Goal: Transaction & Acquisition: Book appointment/travel/reservation

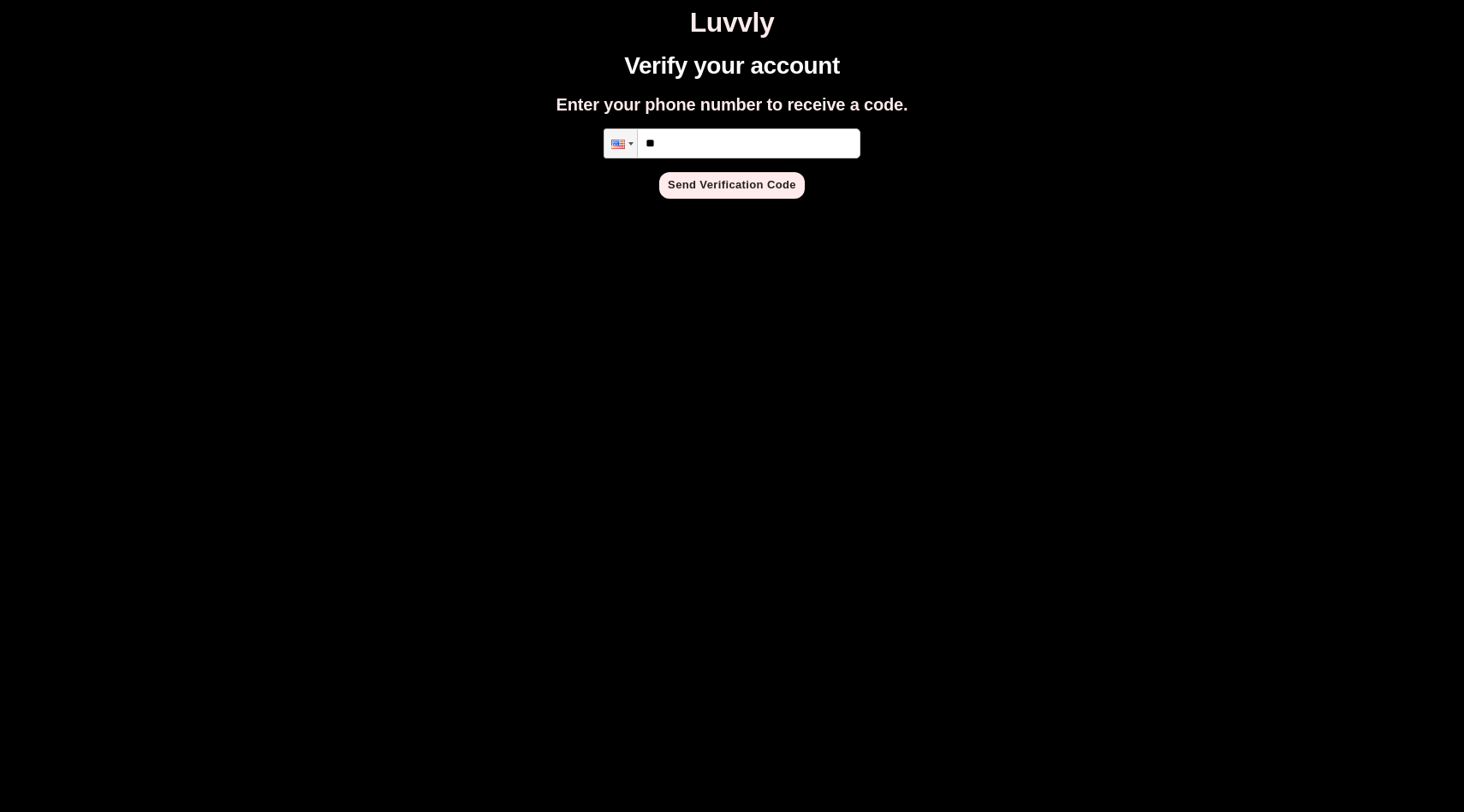
click at [711, 141] on input "**" at bounding box center [732, 143] width 257 height 30
type input "**********"
click at [746, 191] on button "Send Verification Code" at bounding box center [732, 185] width 145 height 27
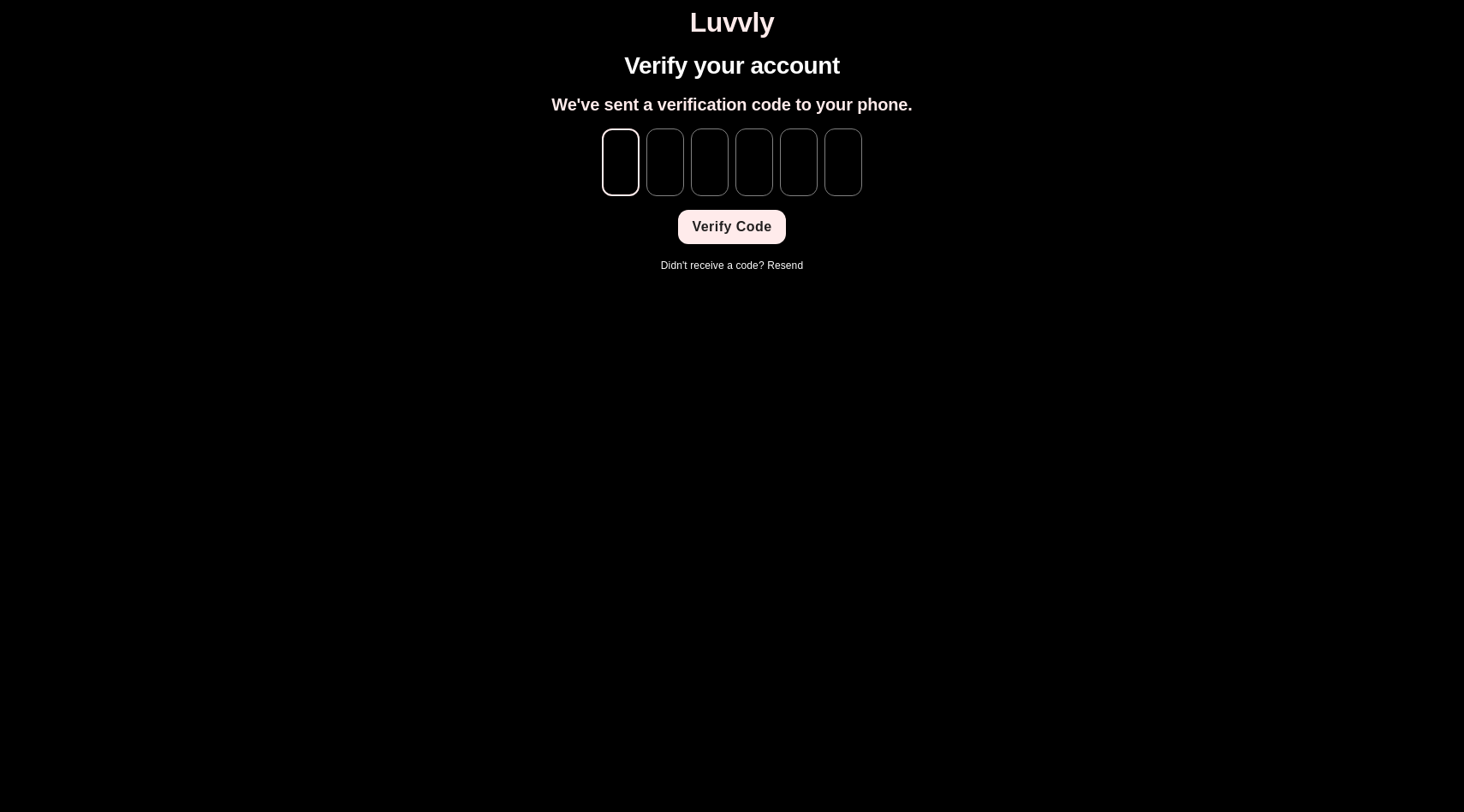
type input "*"
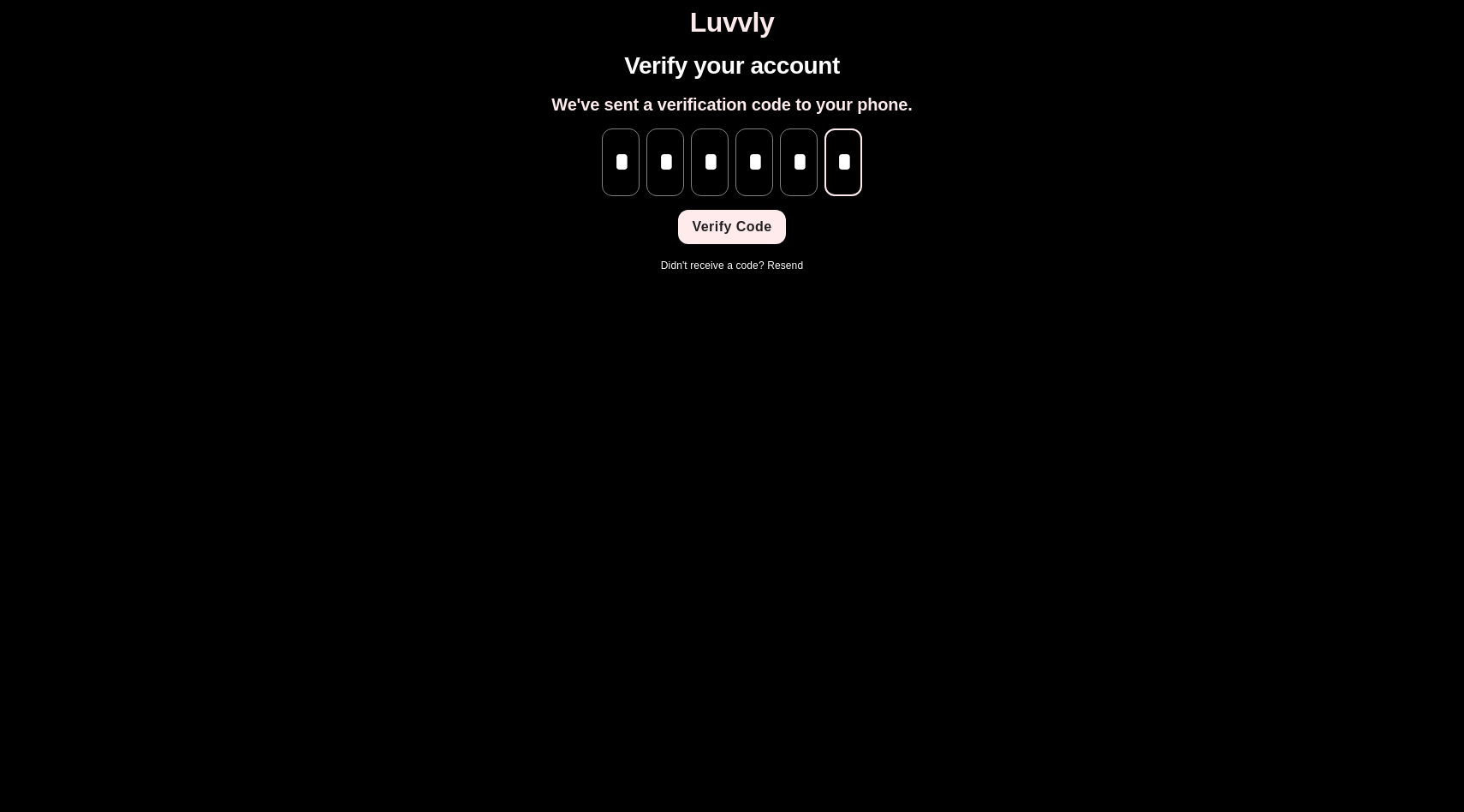
scroll to position [0, 1]
type input "*"
click at [746, 235] on button "Verify Code" at bounding box center [732, 227] width 107 height 34
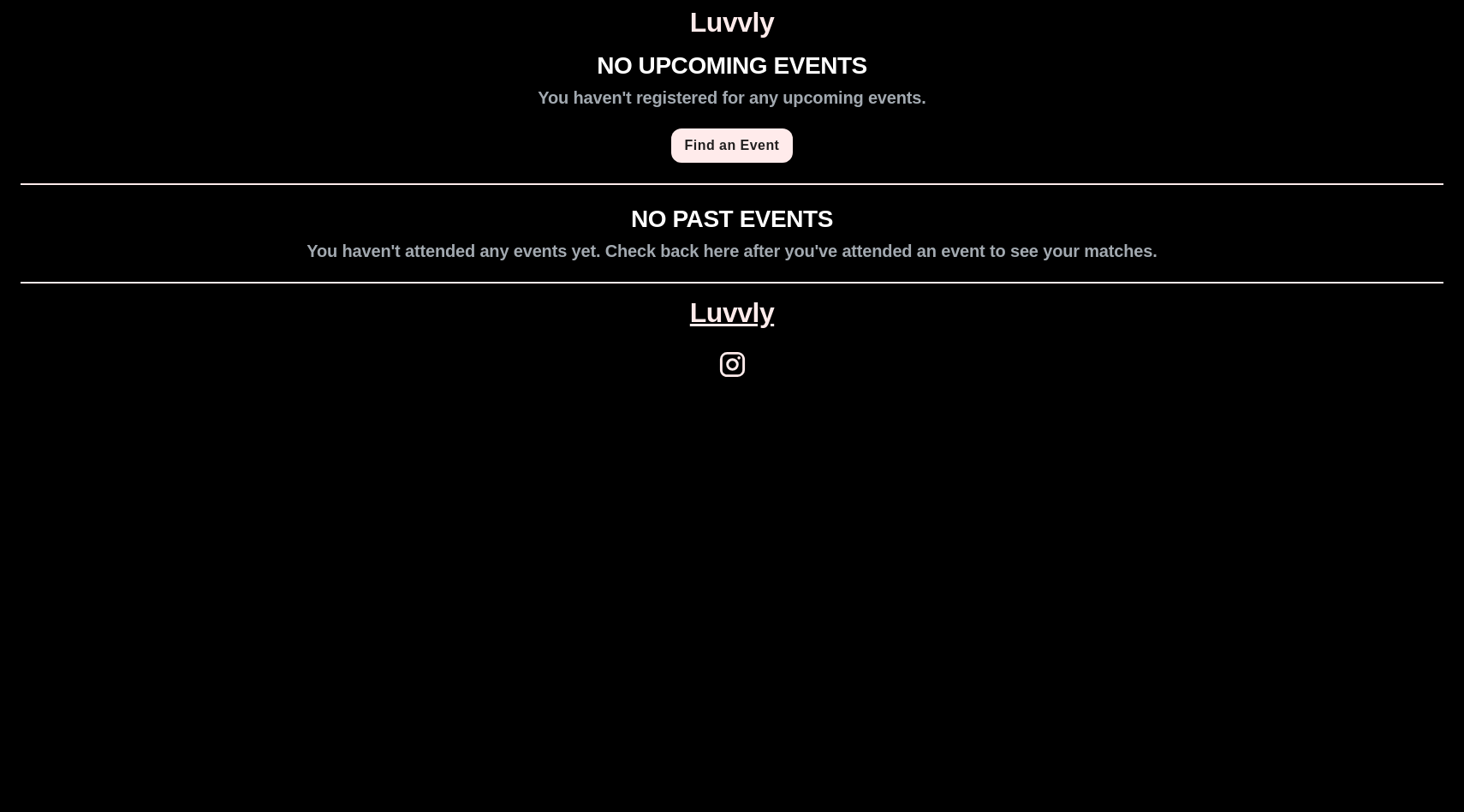
click at [747, 148] on link "Find an Event" at bounding box center [732, 145] width 122 height 34
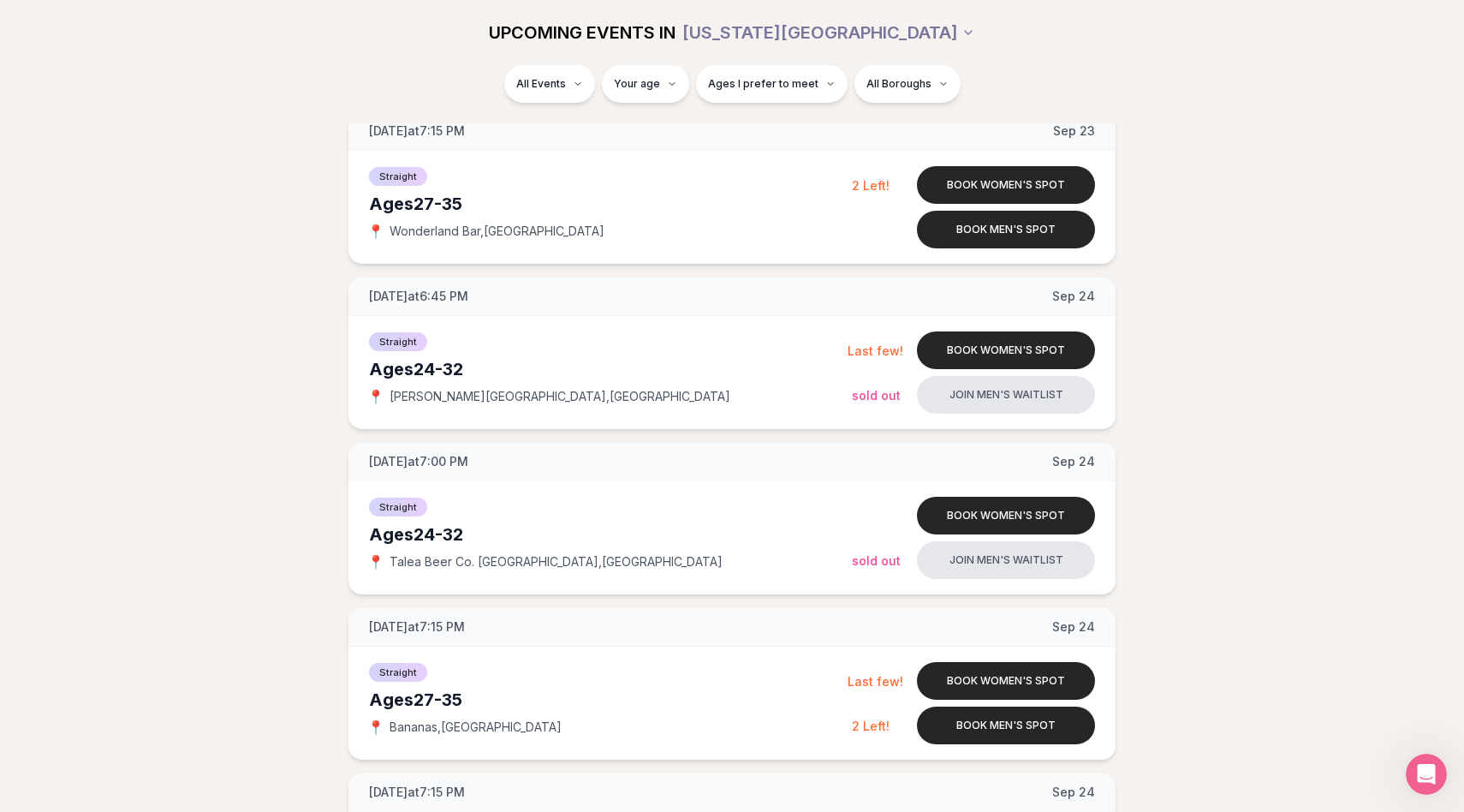
scroll to position [2561, 0]
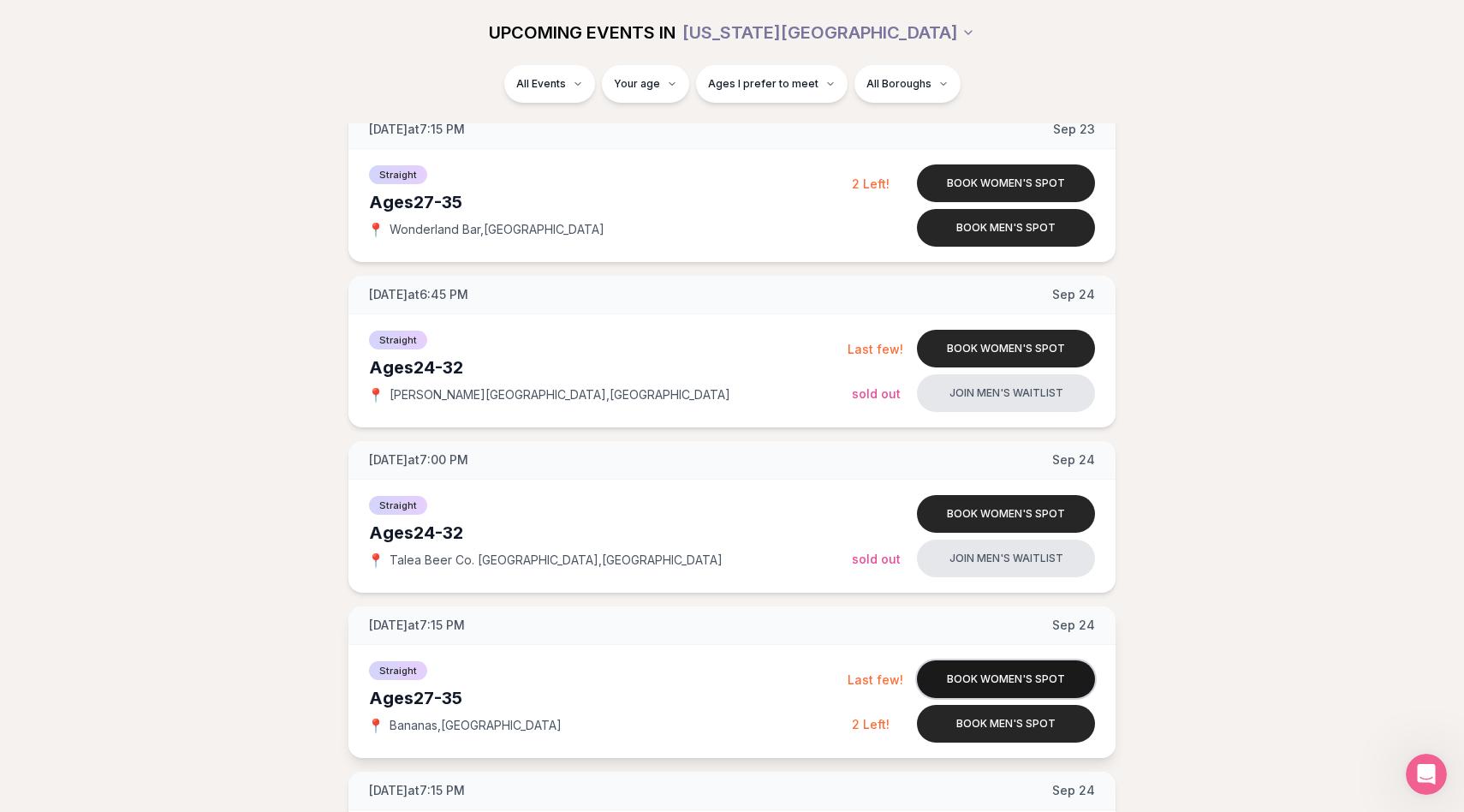
click at [1007, 679] on button "Book women's spot" at bounding box center [1005, 679] width 178 height 38
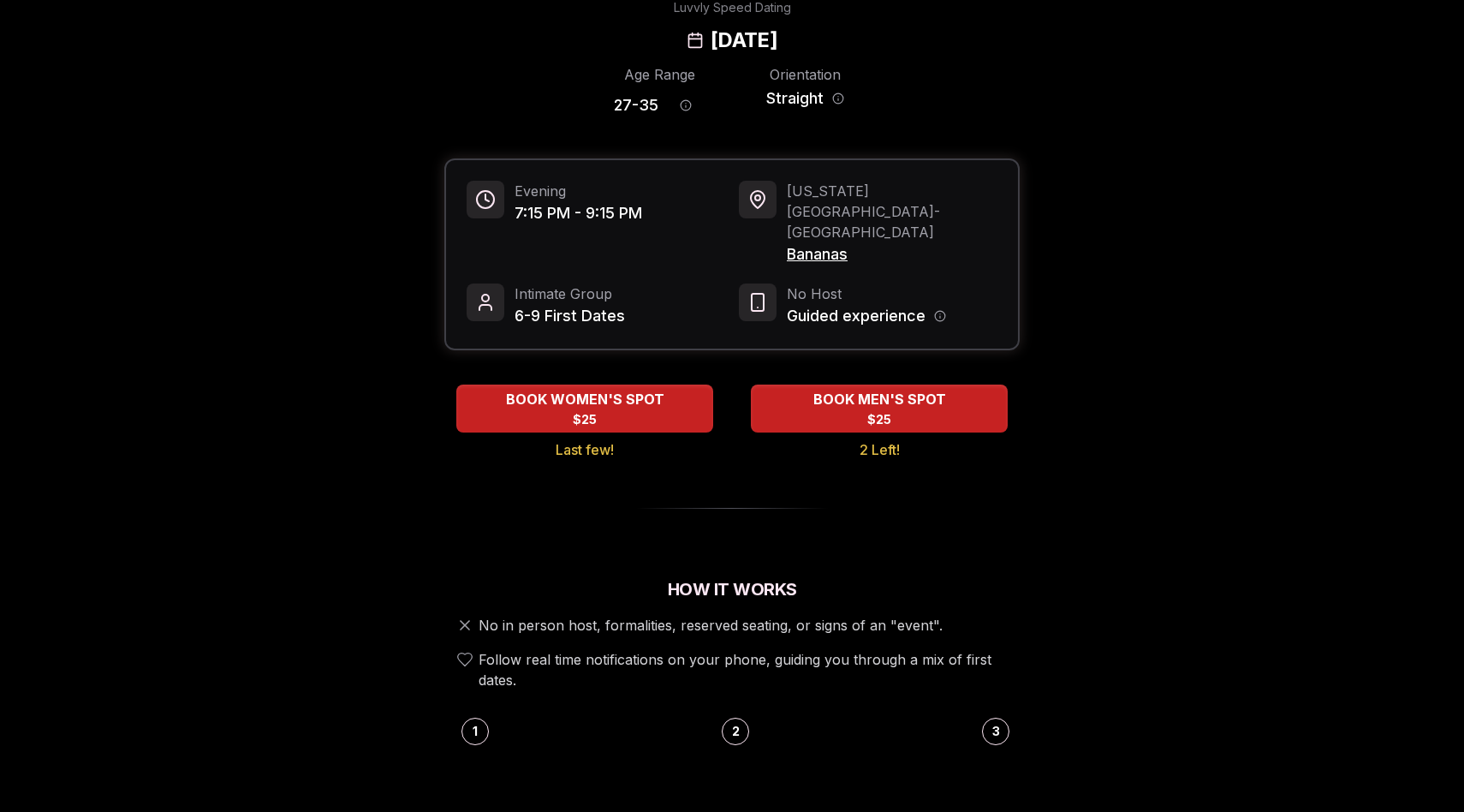
scroll to position [92, 0]
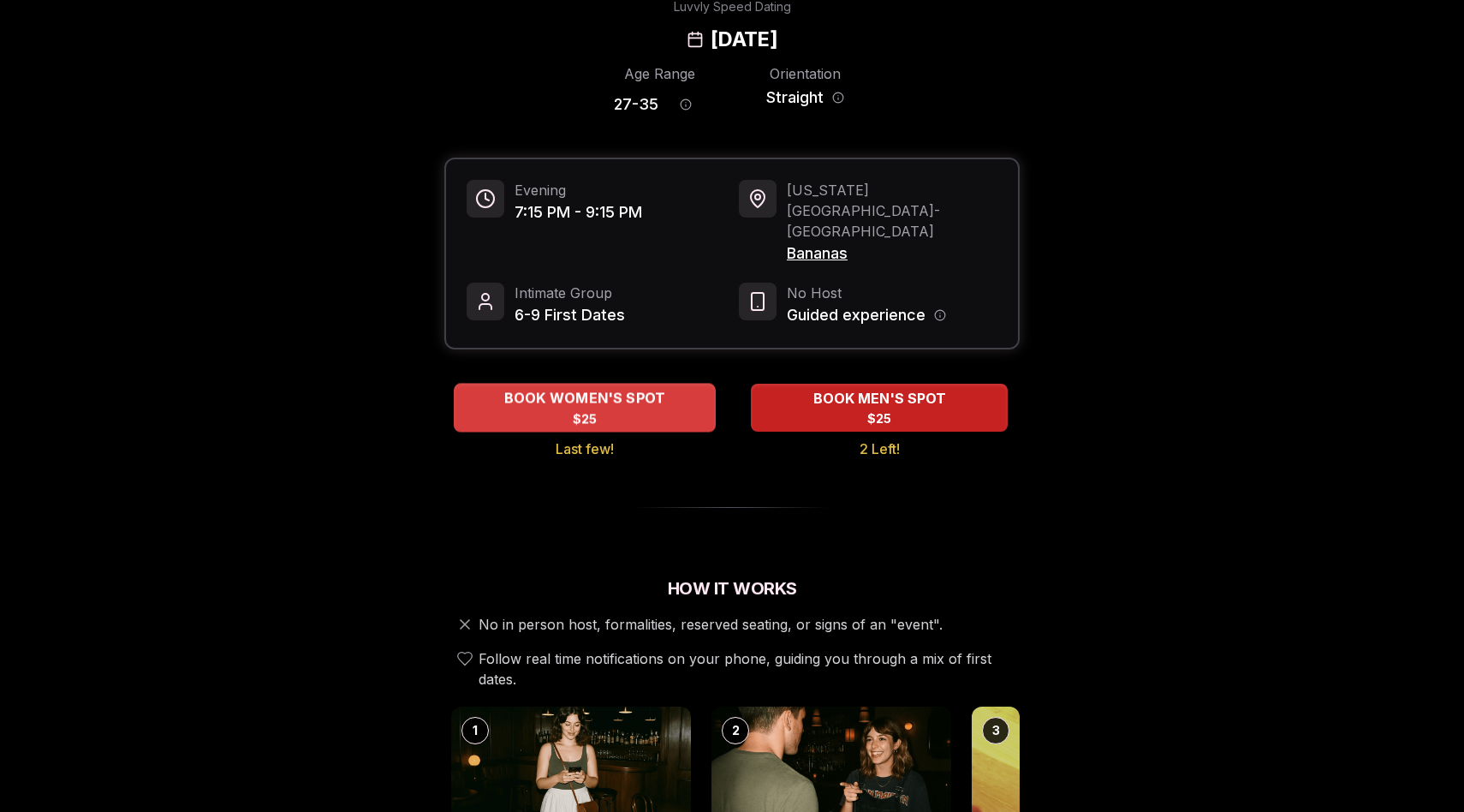
click at [654, 384] on div "BOOK WOMEN'S SPOT $25" at bounding box center [584, 407] width 262 height 47
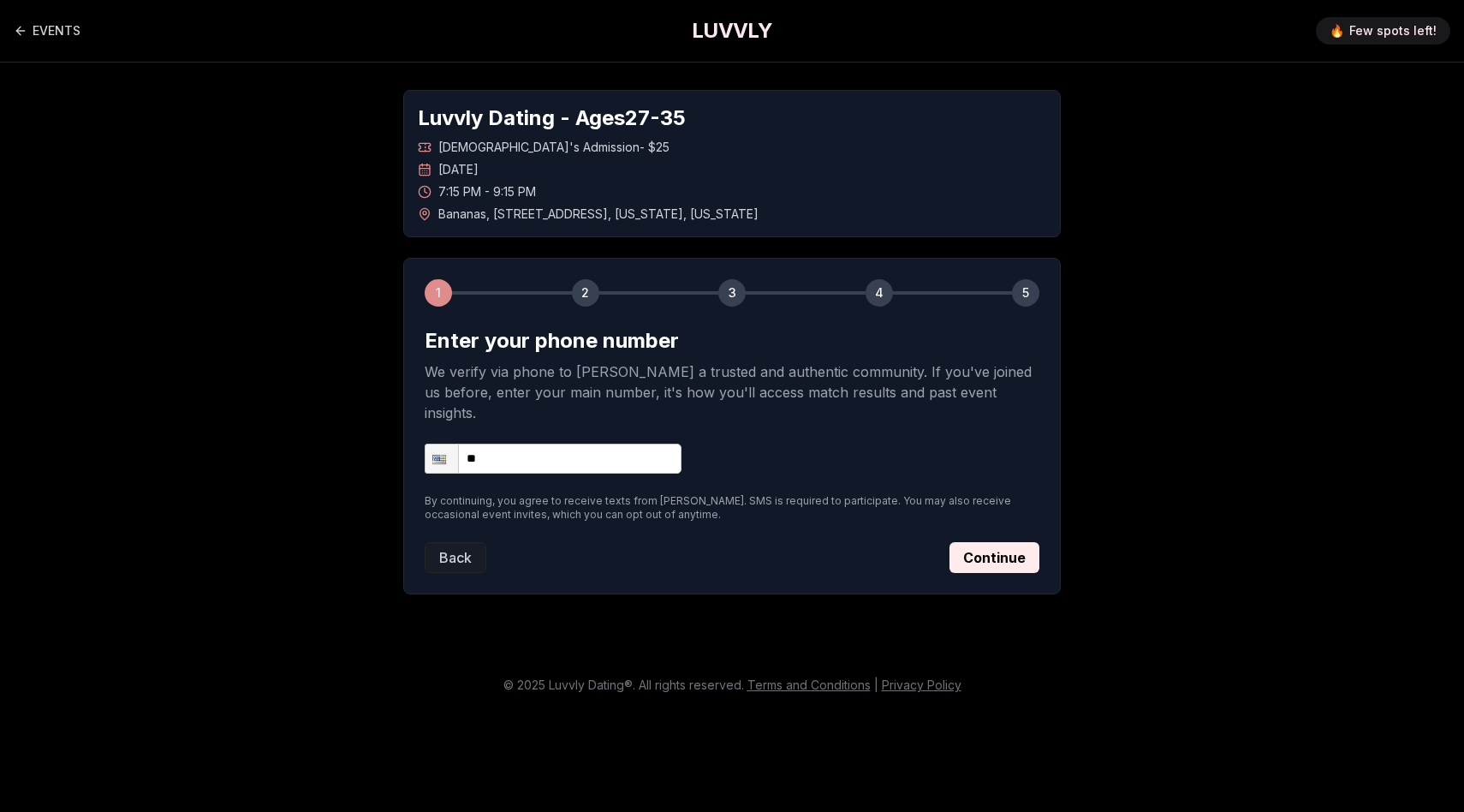
click at [570, 453] on form "Enter your phone number We verify via phone to [PERSON_NAME] a trusted and auth…" at bounding box center [732, 450] width 615 height 246
click at [571, 444] on input "**" at bounding box center [553, 459] width 257 height 30
type input "**********"
click at [982, 542] on button "Continue" at bounding box center [994, 557] width 90 height 31
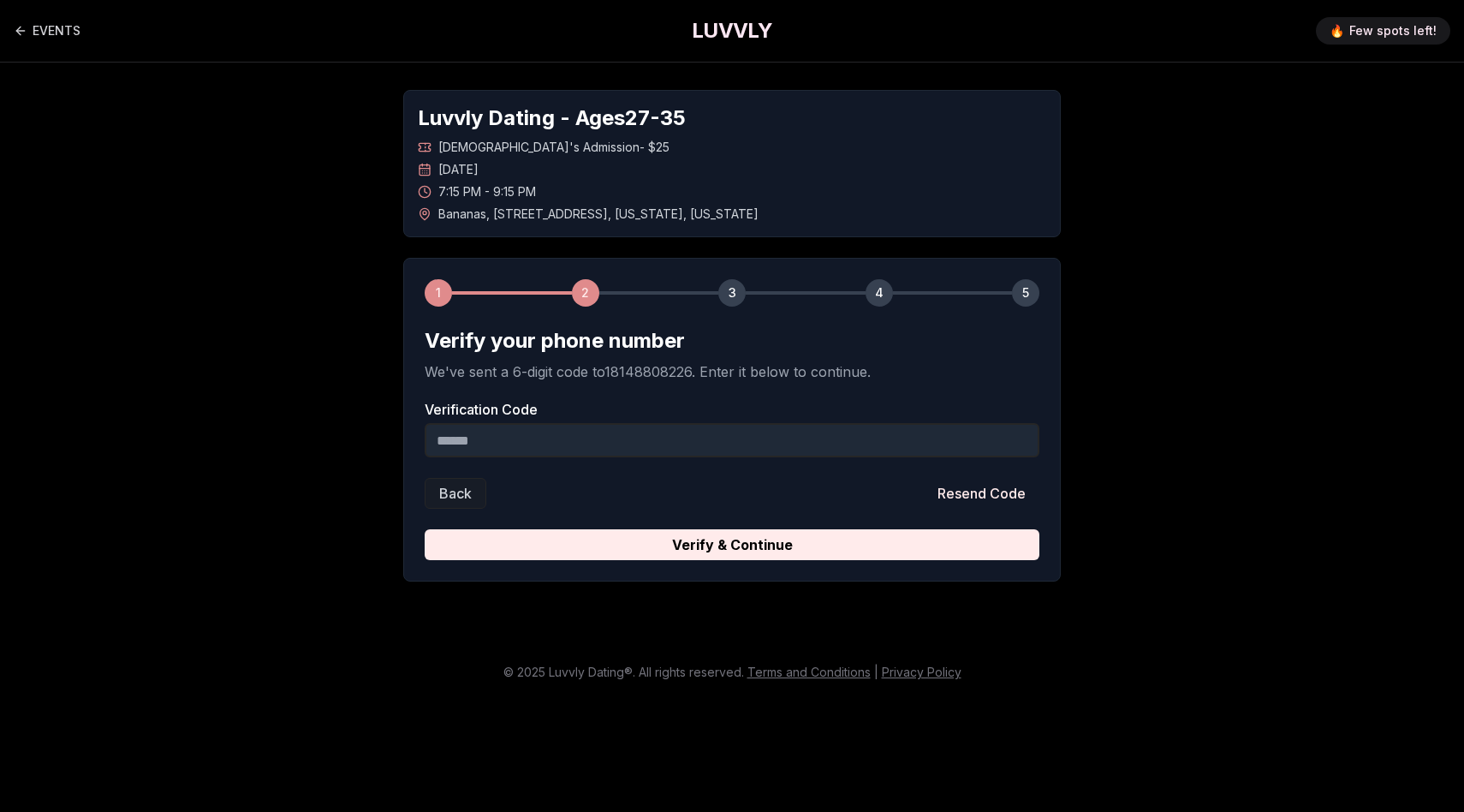
click at [897, 443] on input "Verification Code" at bounding box center [732, 439] width 615 height 34
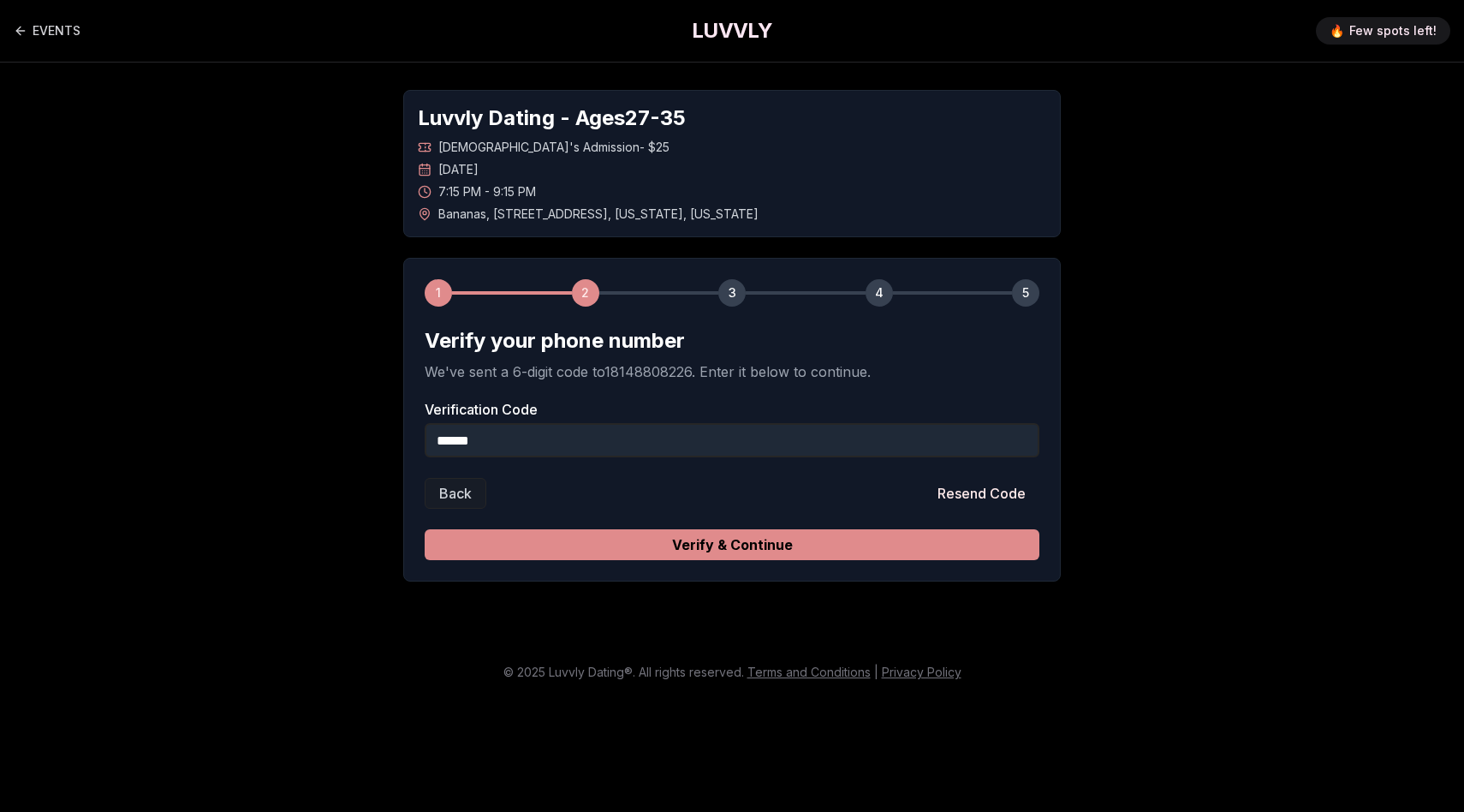
type input "******"
click at [890, 544] on button "Verify & Continue" at bounding box center [732, 544] width 615 height 31
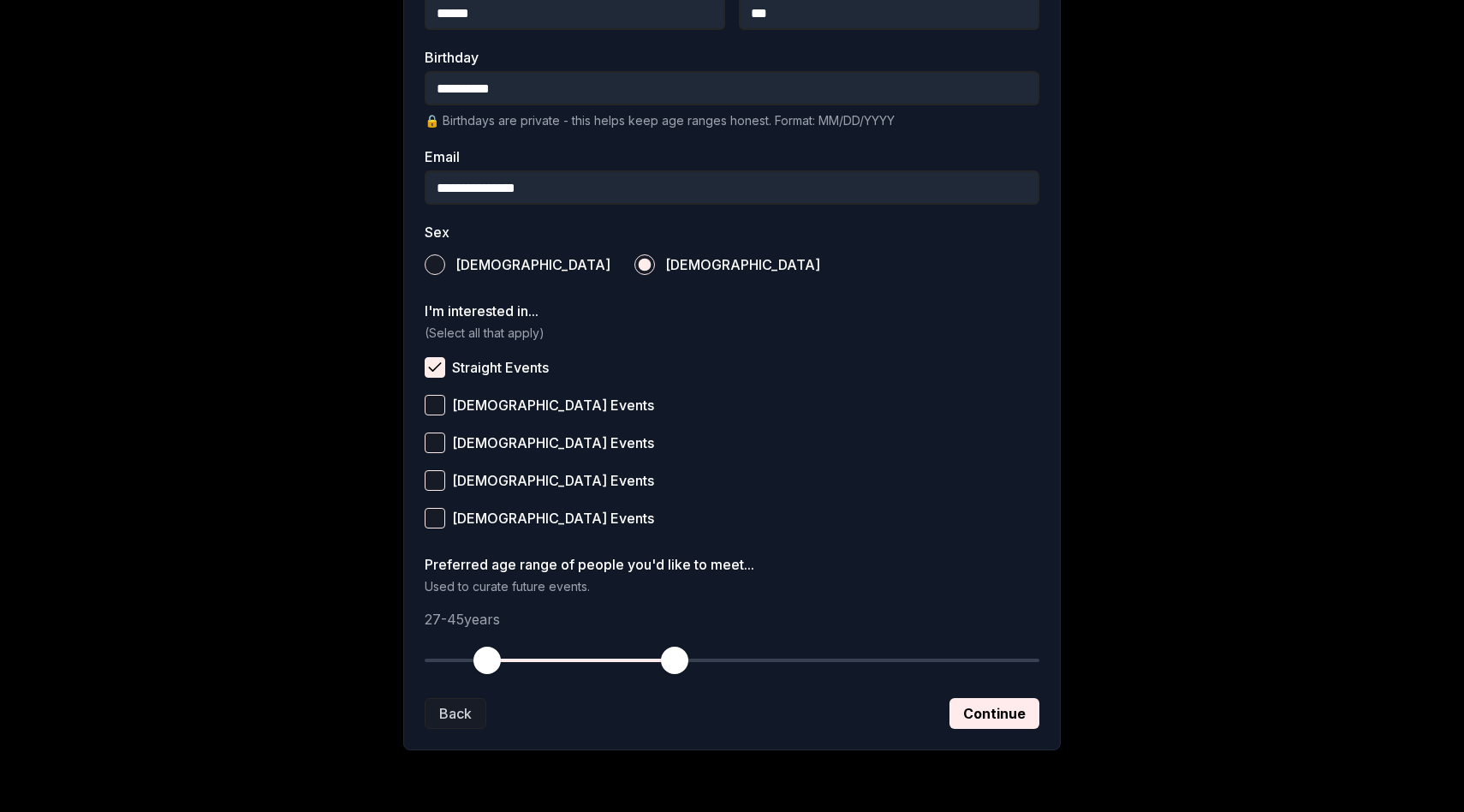
scroll to position [478, 0]
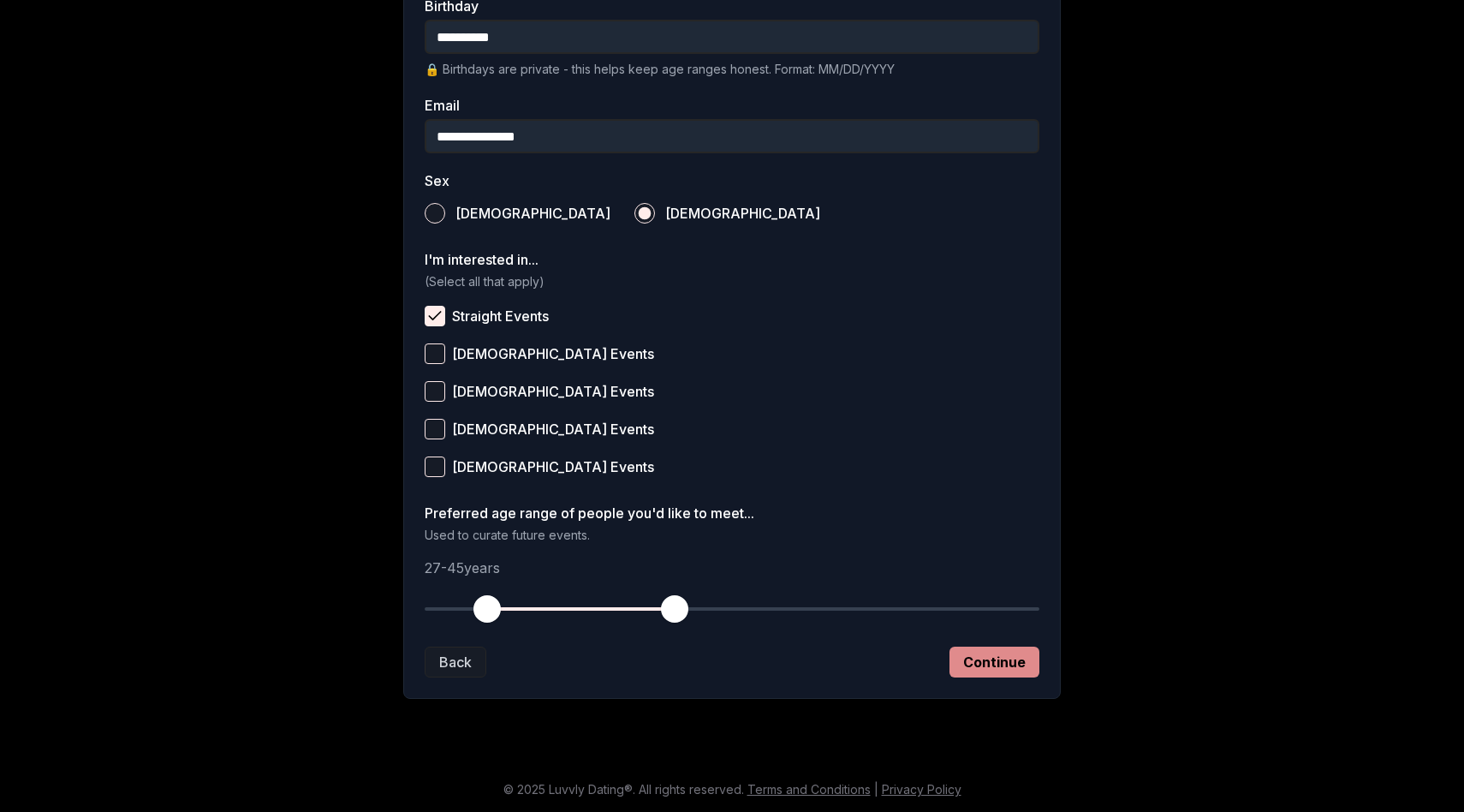
click at [977, 660] on button "Continue" at bounding box center [994, 661] width 90 height 31
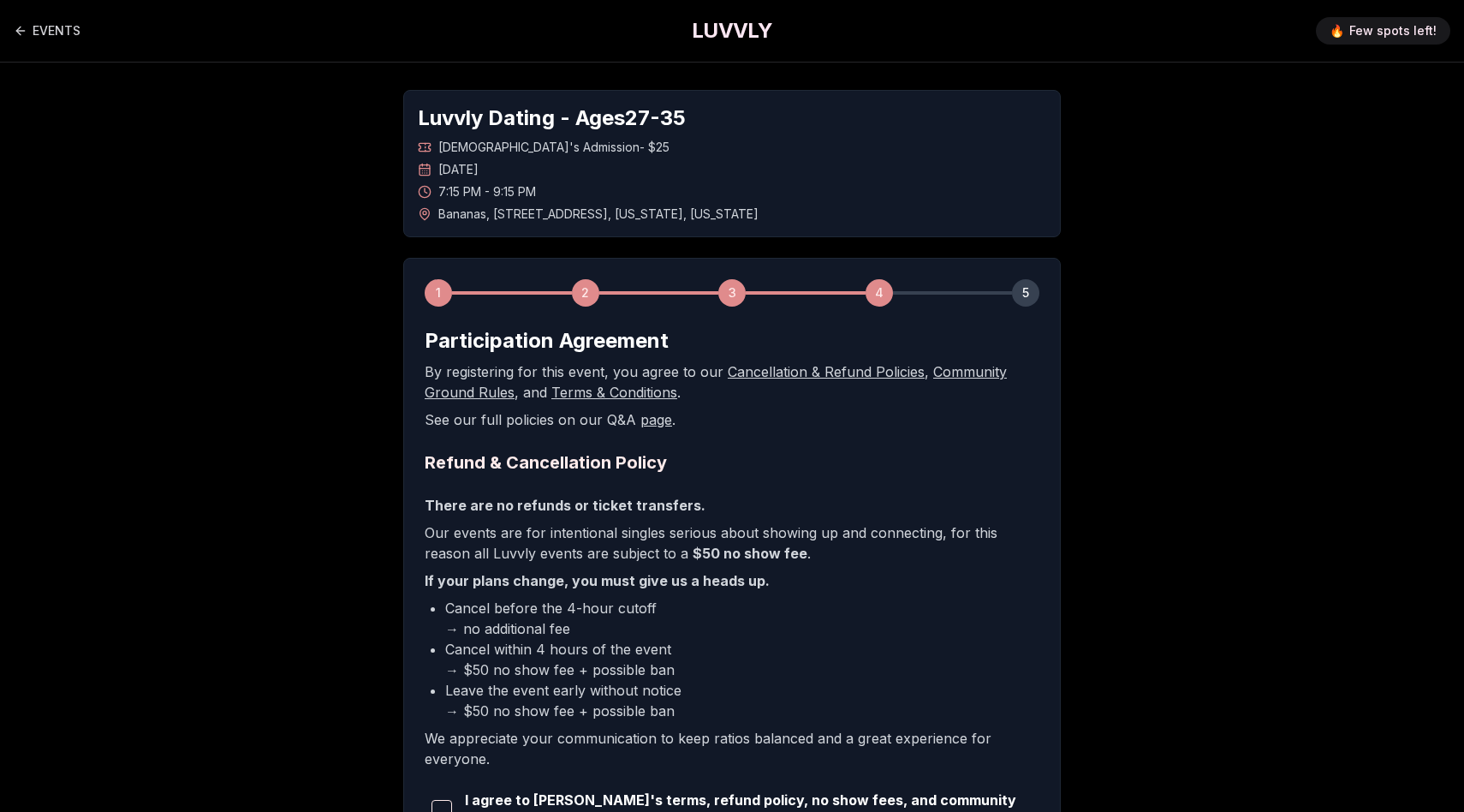
scroll to position [178, 0]
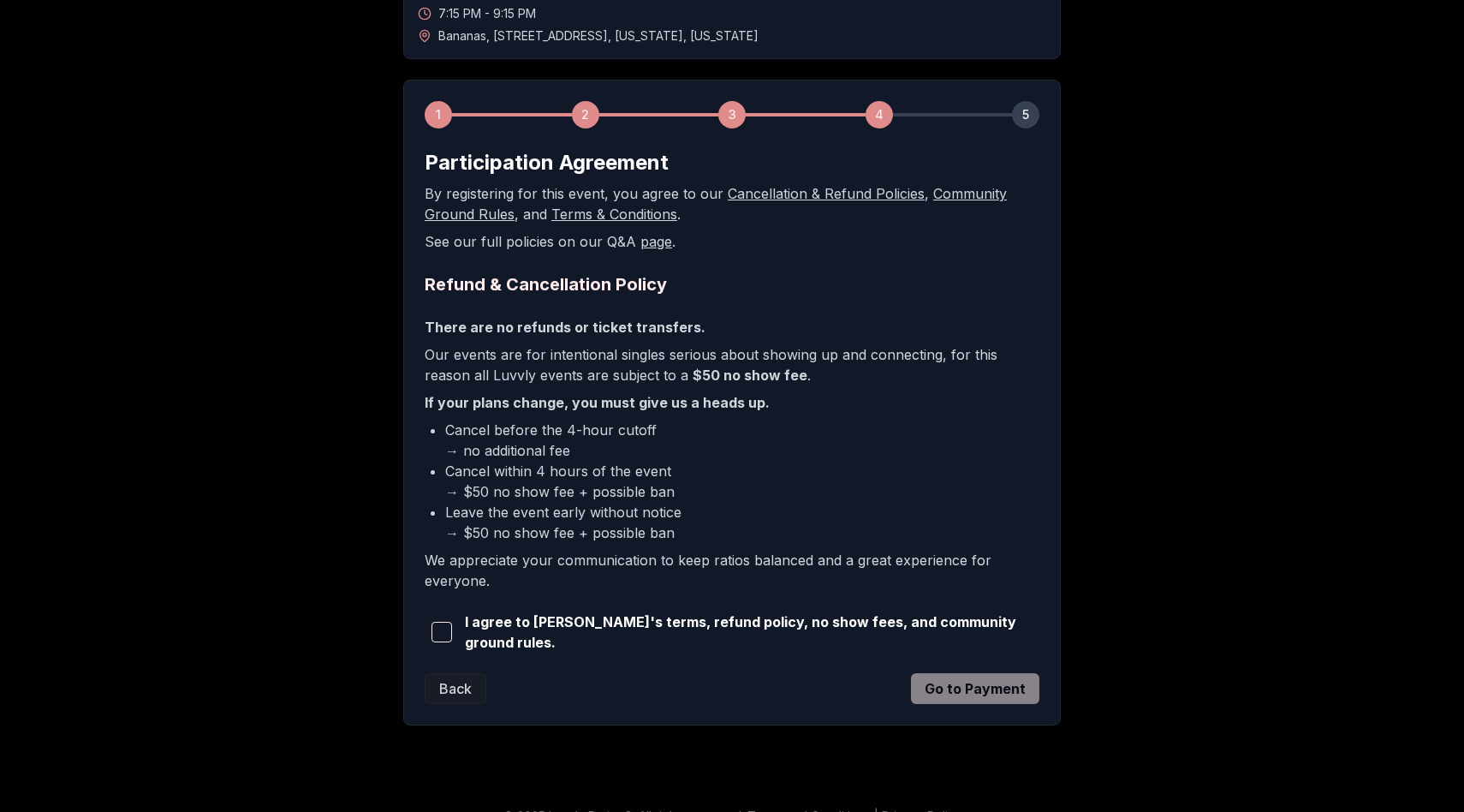
click at [446, 636] on span "button" at bounding box center [442, 632] width 20 height 20
click at [1015, 689] on button "Go to Payment" at bounding box center [975, 688] width 129 height 31
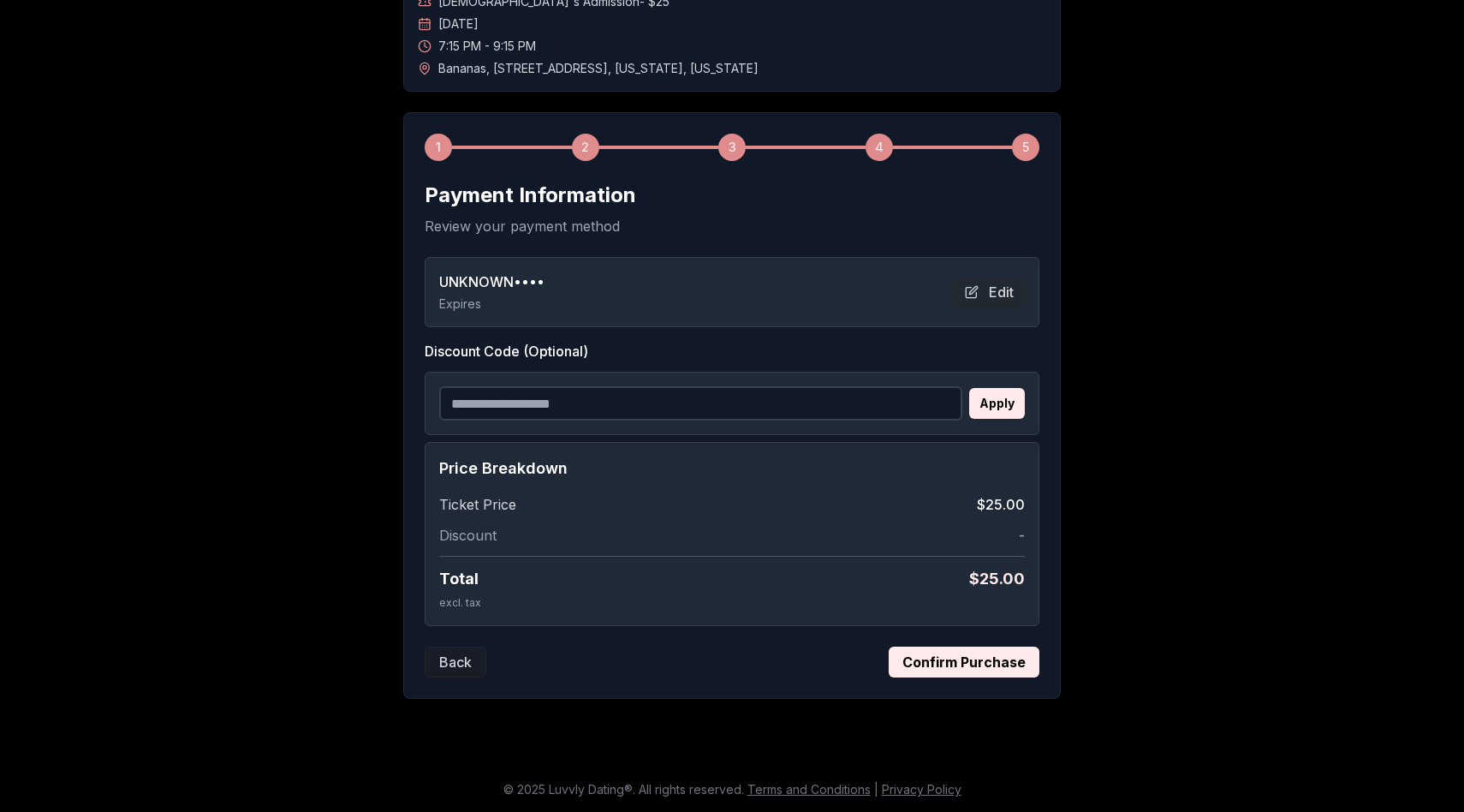
click at [972, 659] on button "Confirm Purchase" at bounding box center [964, 661] width 151 height 31
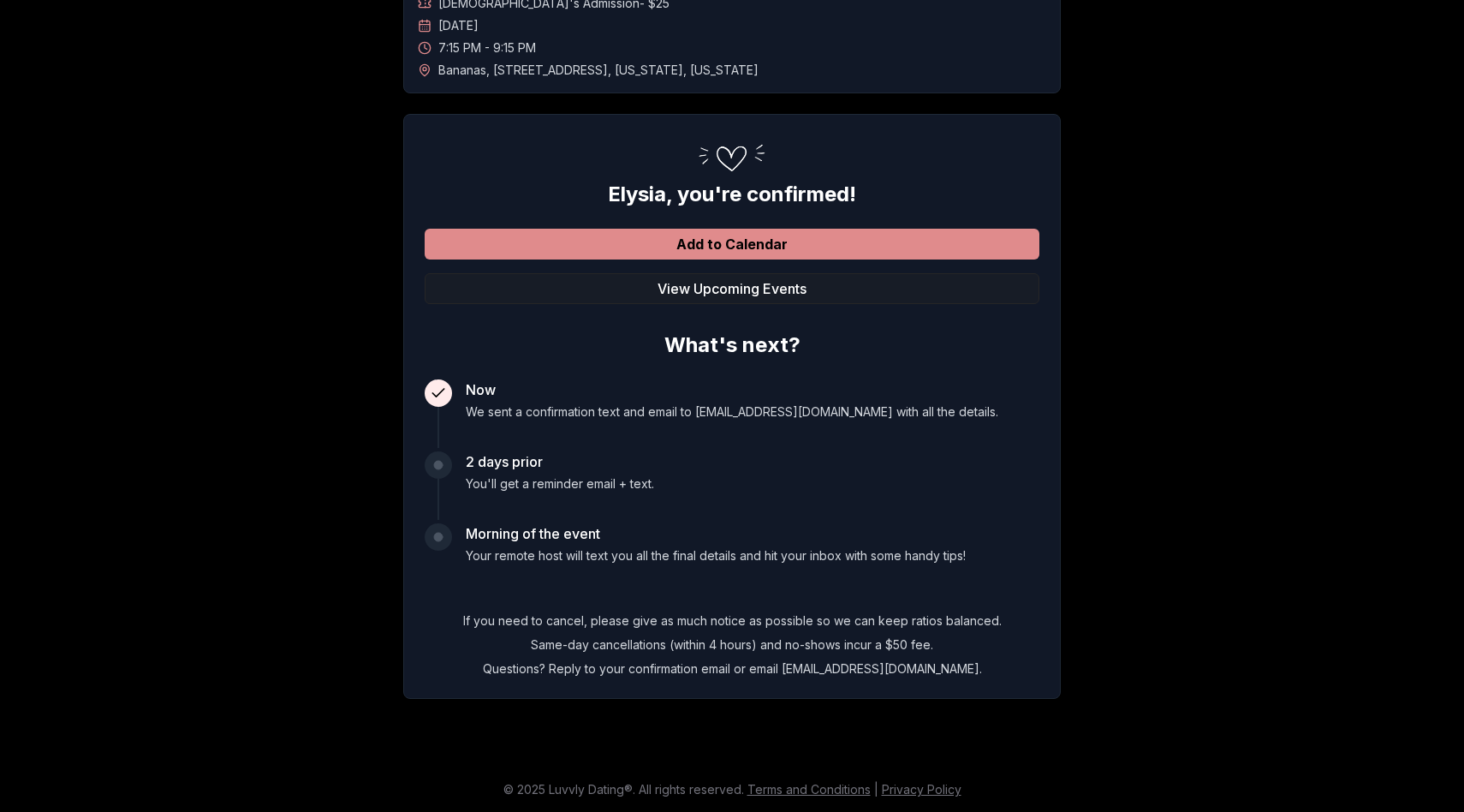
click at [836, 246] on button "Add to Calendar" at bounding box center [732, 243] width 615 height 31
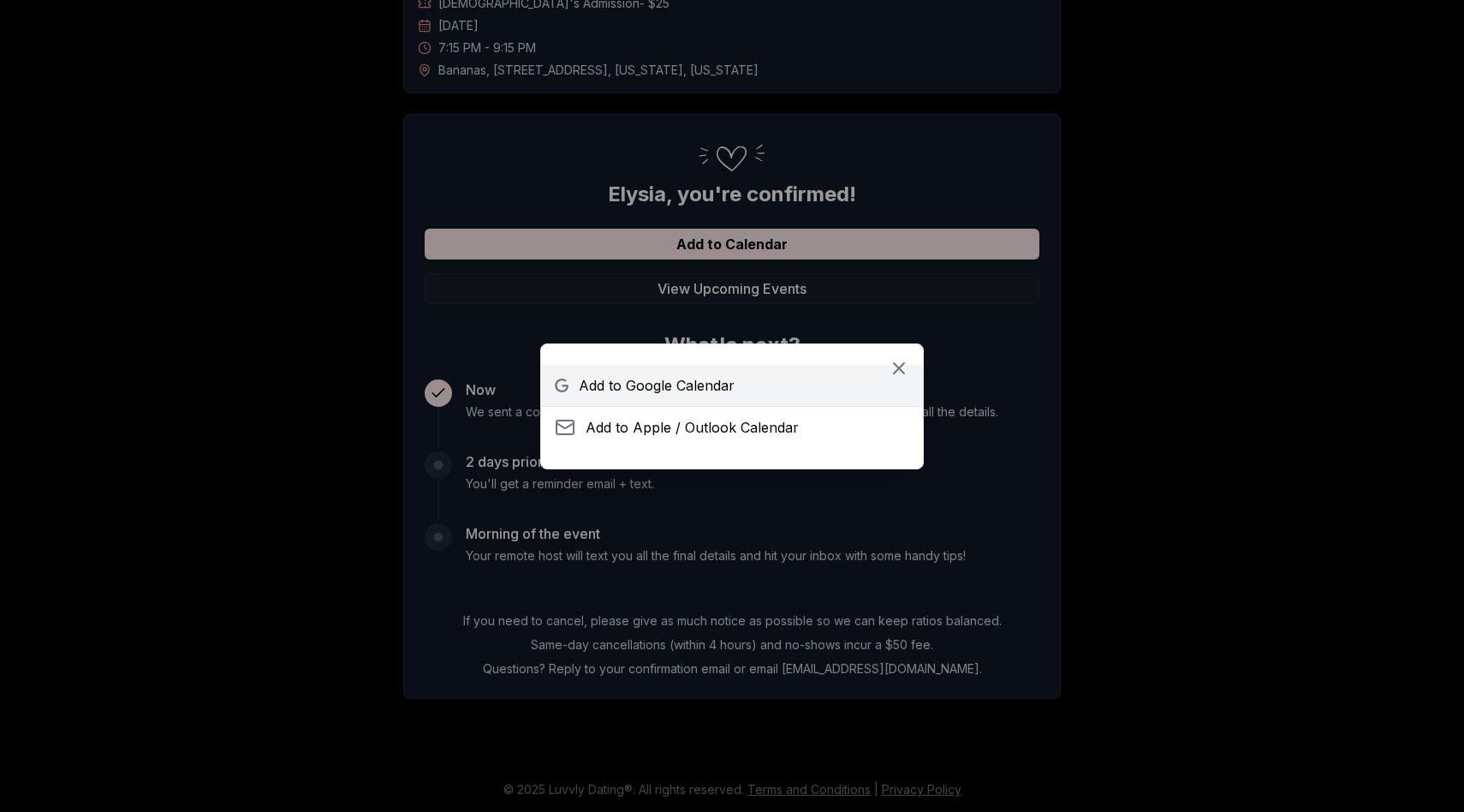
click at [727, 394] on span "Add to Google Calendar" at bounding box center [657, 385] width 155 height 20
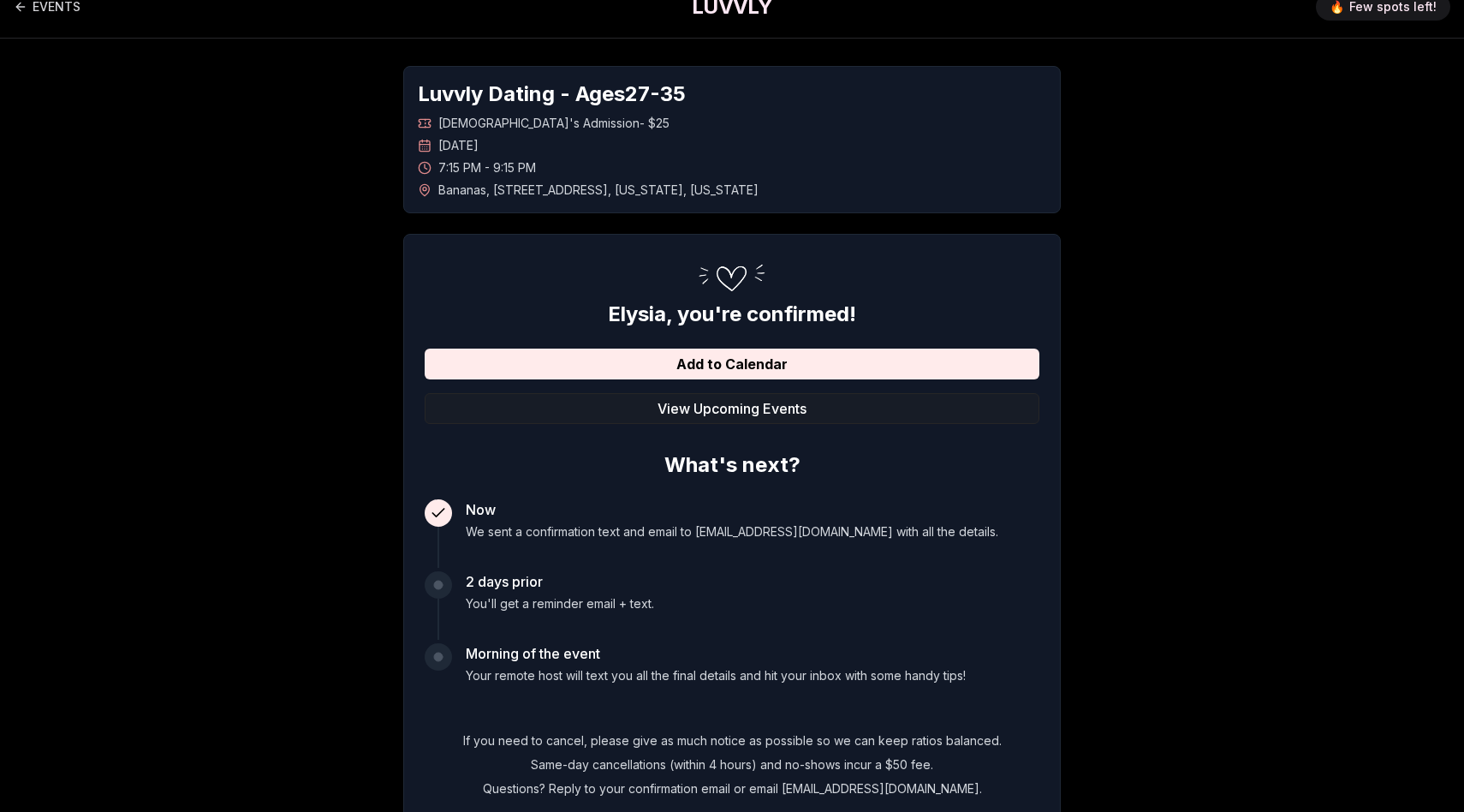
scroll to position [0, 0]
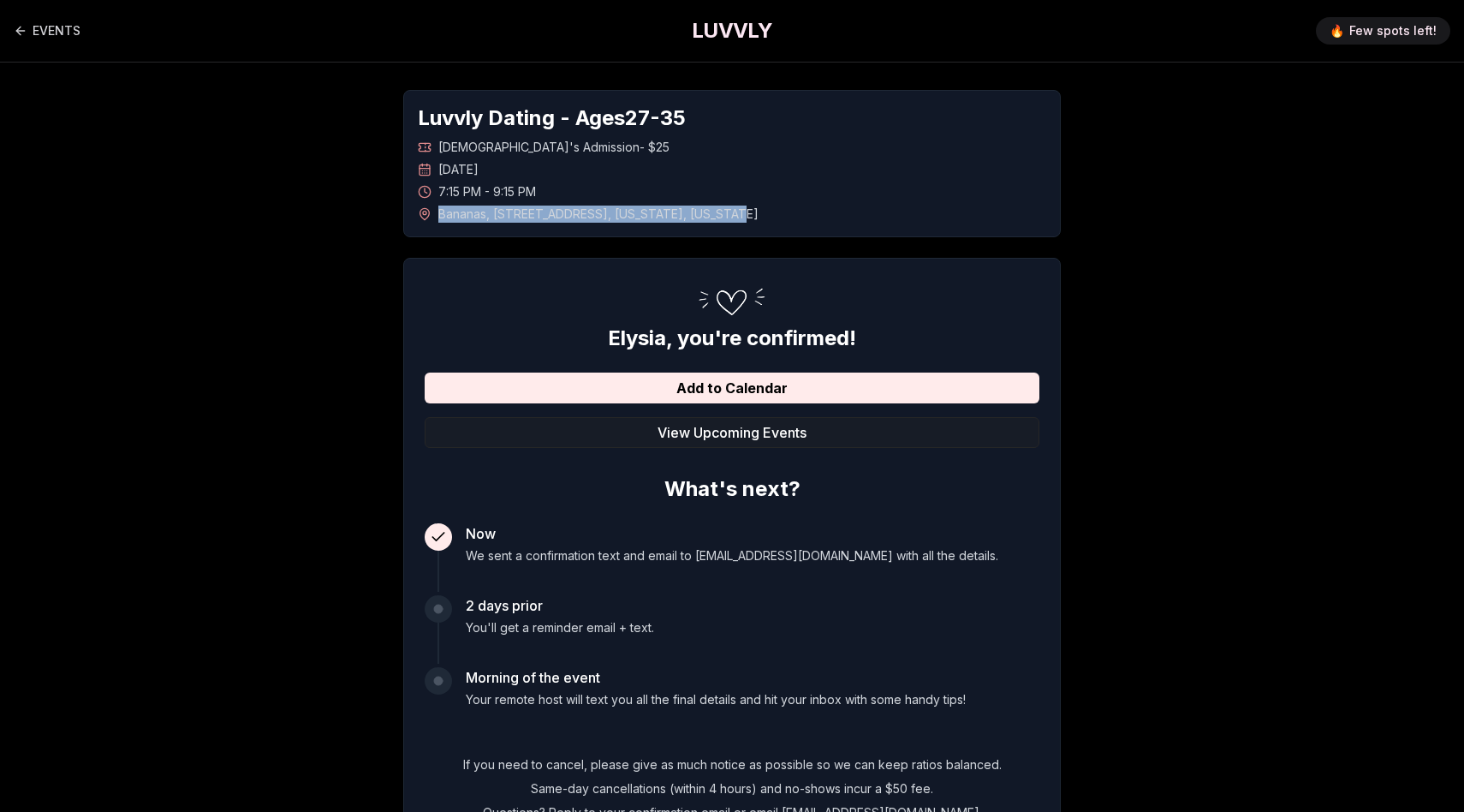
drag, startPoint x: 708, startPoint y: 214, endPoint x: 437, endPoint y: 214, distance: 271.0
click at [437, 214] on div "[GEOGRAPHIC_DATA] , [STREET_ADDRESS][US_STATE][US_STATE]" at bounding box center [732, 214] width 628 height 18
copy span "[GEOGRAPHIC_DATA] , [STREET_ADDRESS][US_STATE][US_STATE]"
